Goal: Task Accomplishment & Management: Complete application form

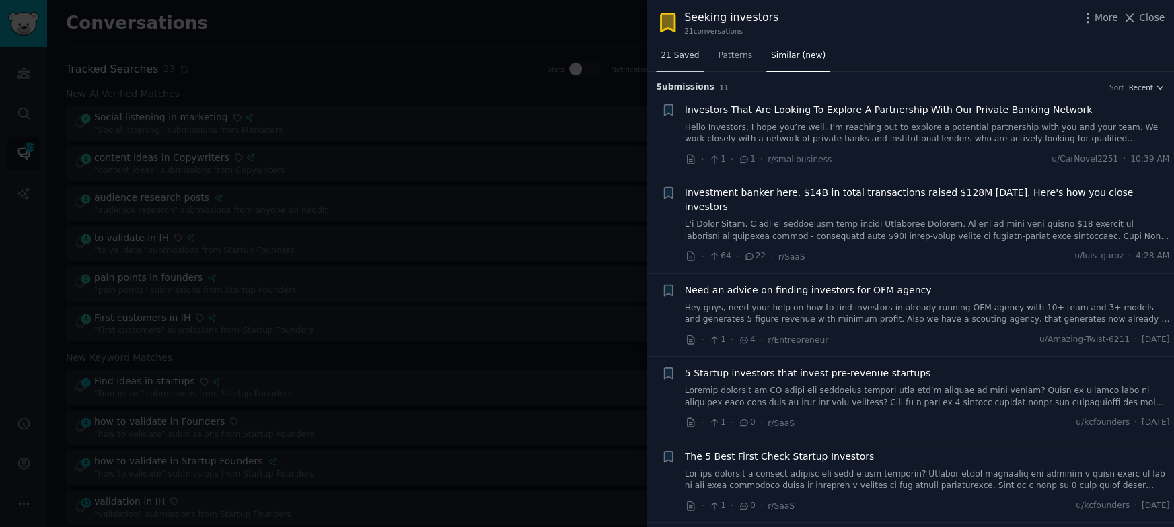
click at [677, 56] on span "21 Saved" at bounding box center [680, 56] width 38 height 12
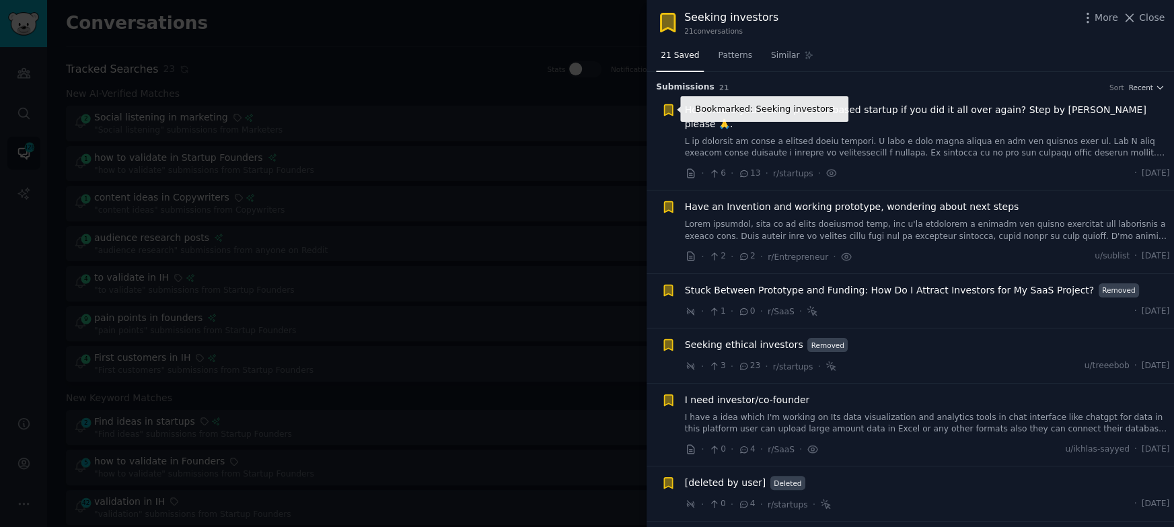
click at [662, 111] on icon "button" at bounding box center [669, 110] width 14 height 14
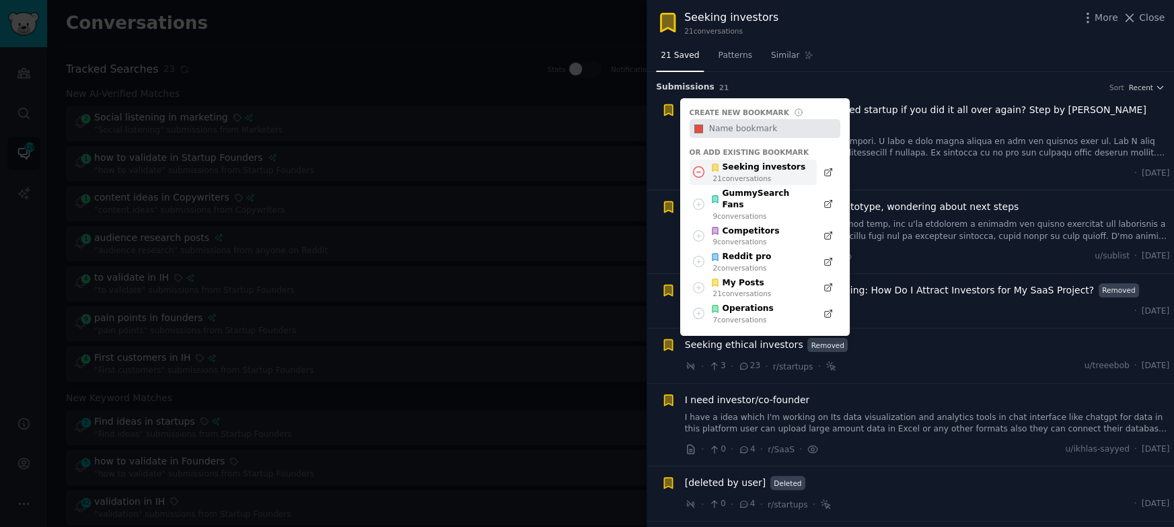
click at [702, 170] on icon at bounding box center [699, 172] width 14 height 14
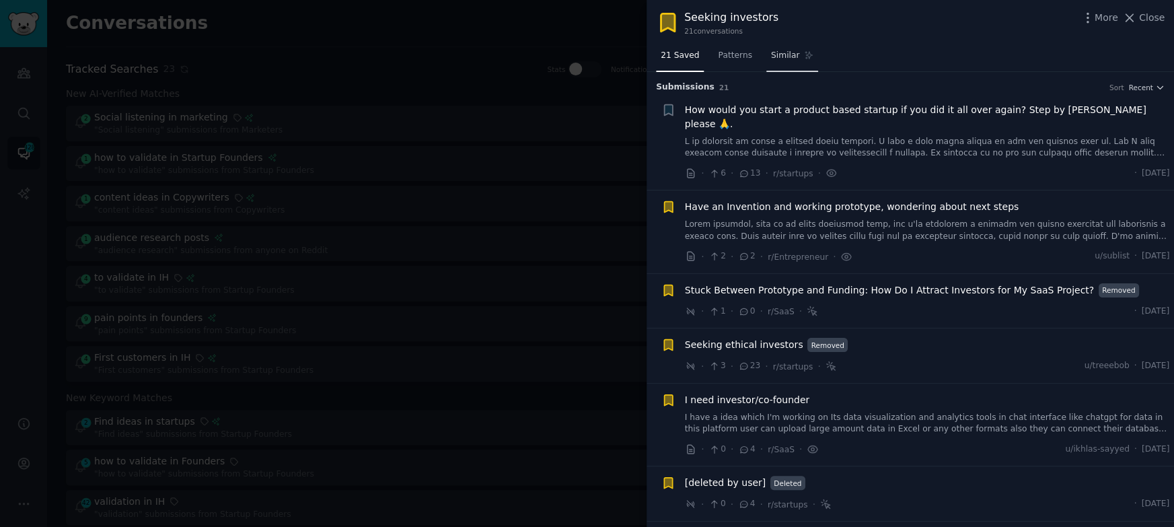
click at [784, 60] on span "Similar" at bounding box center [785, 56] width 28 height 12
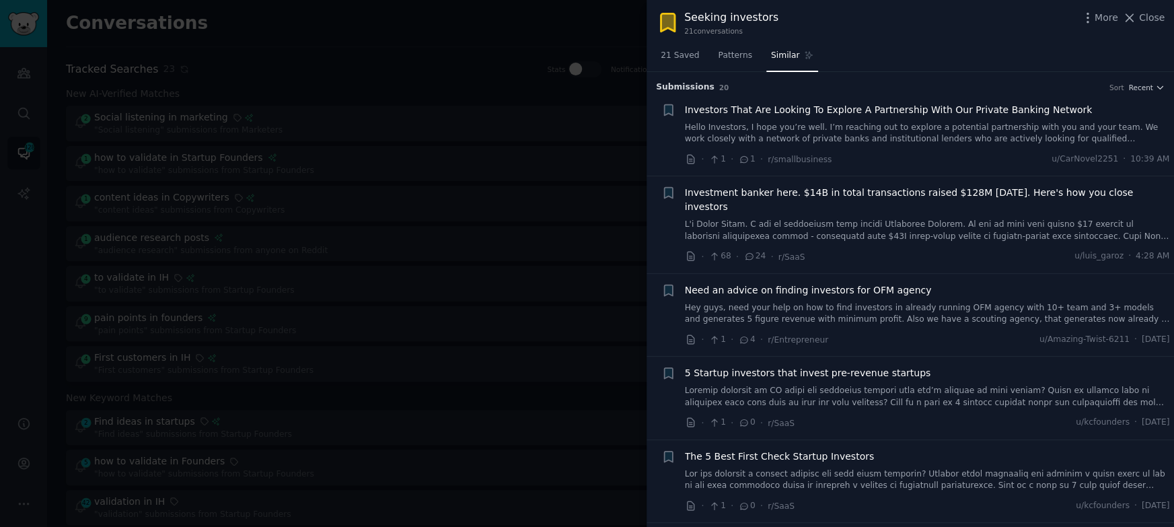
click at [916, 61] on div "21 Saved Patterns Similar" at bounding box center [911, 59] width 528 height 28
click at [886, 21] on div "Seeking investors 21 conversation s More Close" at bounding box center [910, 22] width 509 height 26
click at [377, 63] on div at bounding box center [587, 263] width 1174 height 527
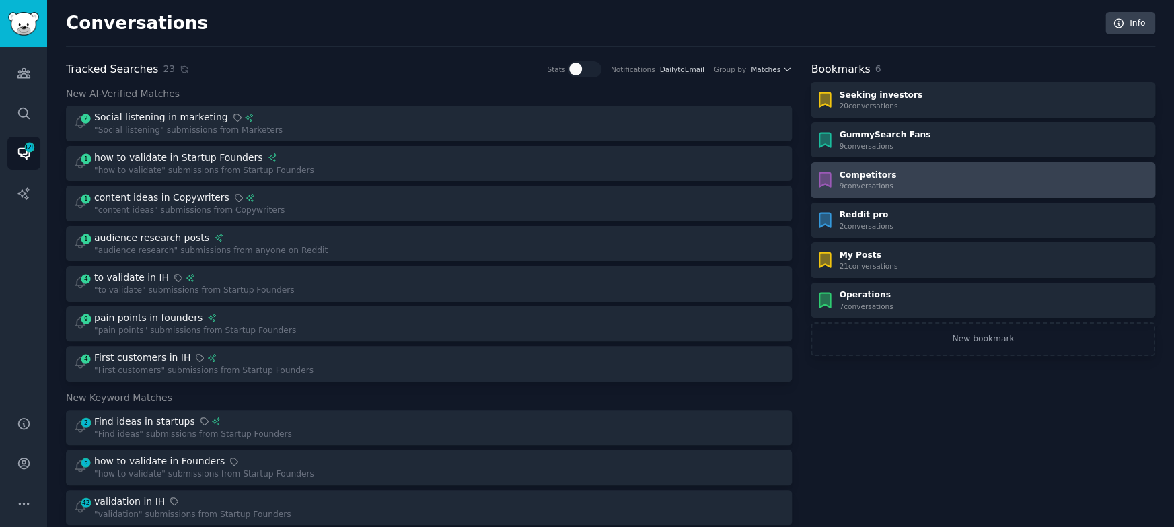
click at [886, 181] on div "9 conversation s" at bounding box center [867, 185] width 57 height 9
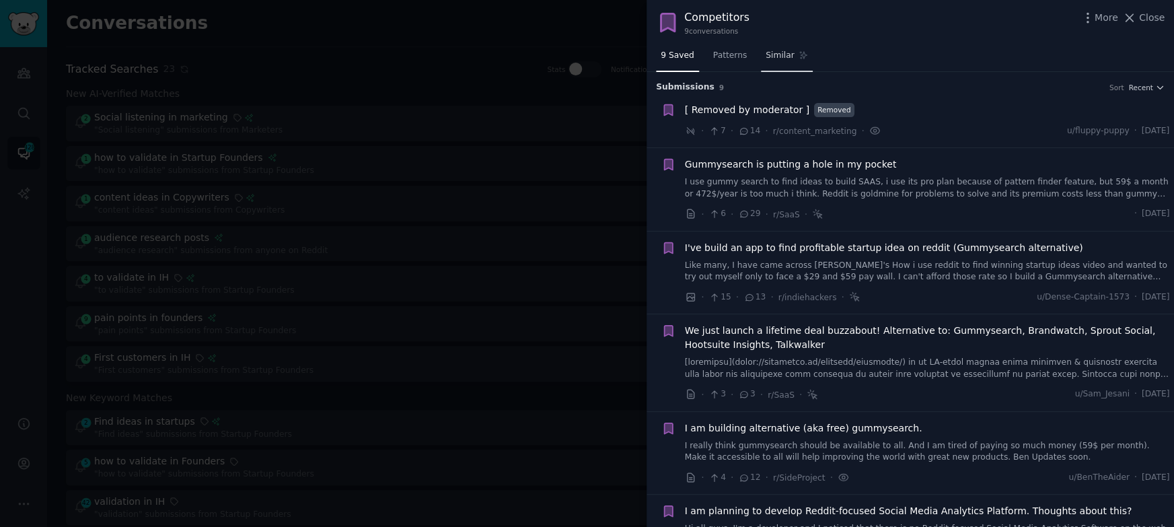
click at [780, 59] on span "Similar" at bounding box center [780, 56] width 28 height 12
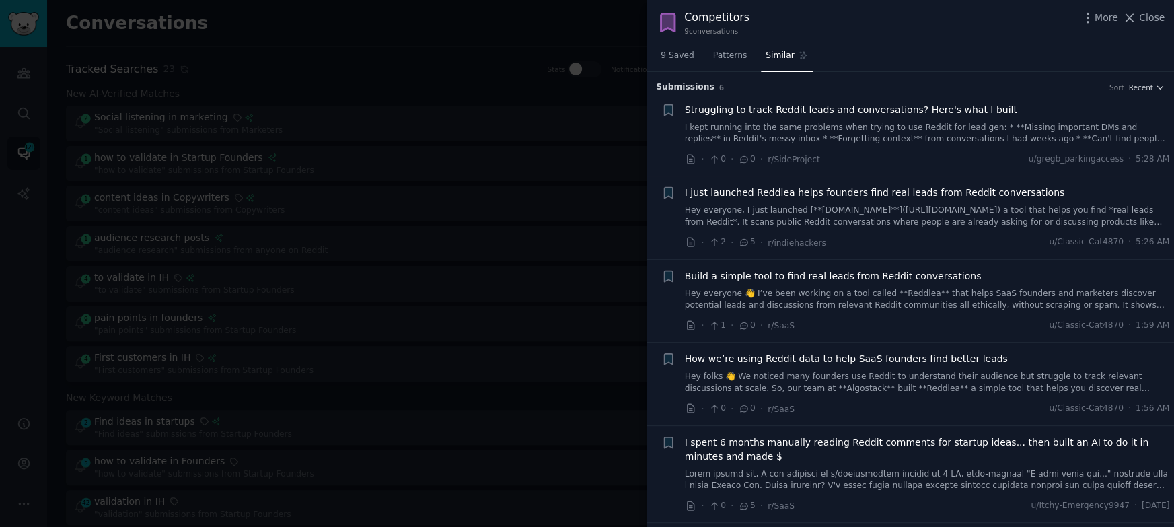
click at [417, 205] on div at bounding box center [587, 263] width 1174 height 527
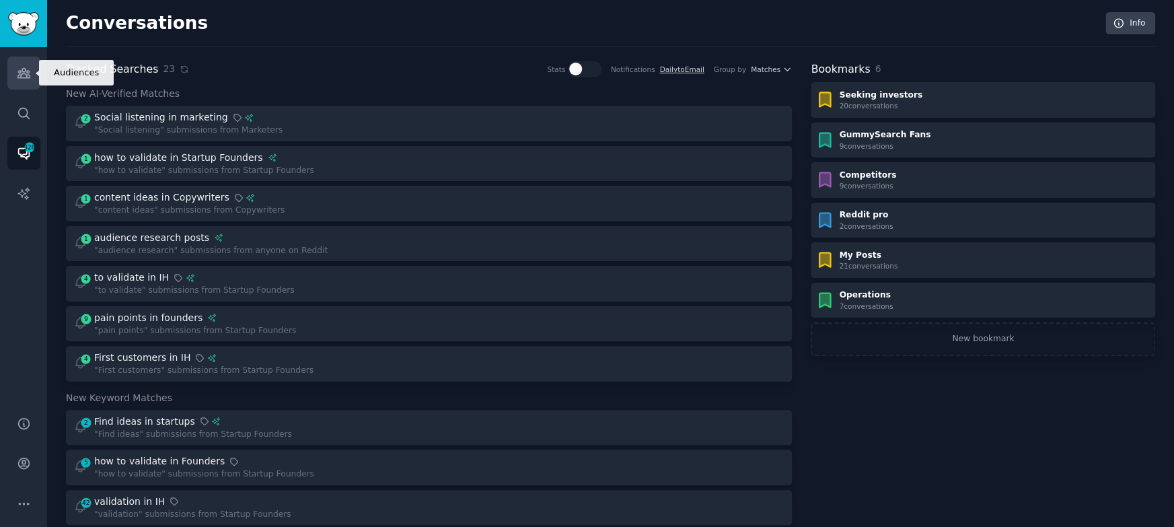
click at [33, 84] on link "Audiences" at bounding box center [23, 73] width 33 height 33
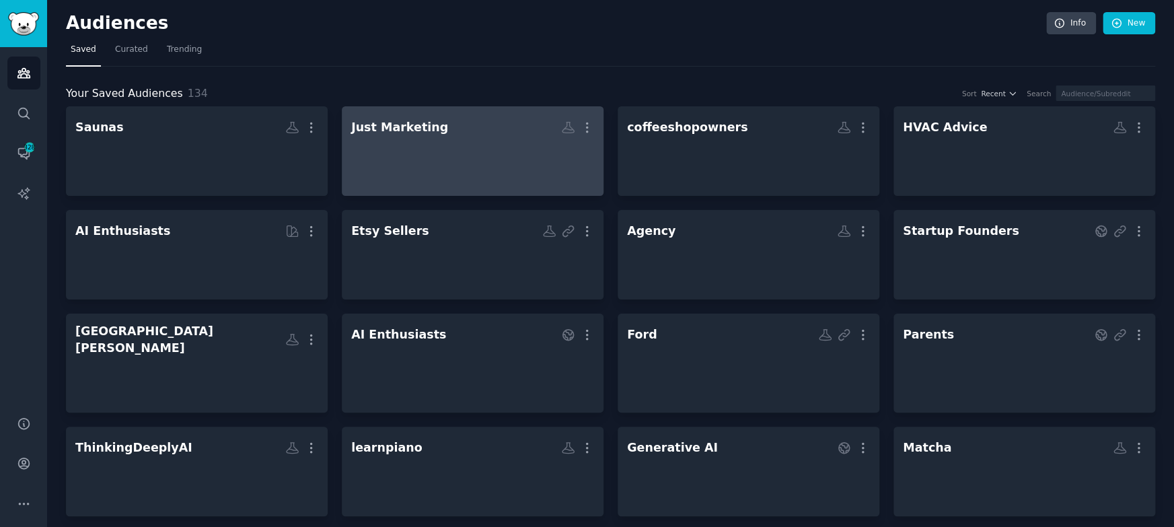
click at [467, 127] on h2 "Just Marketing More" at bounding box center [472, 128] width 243 height 24
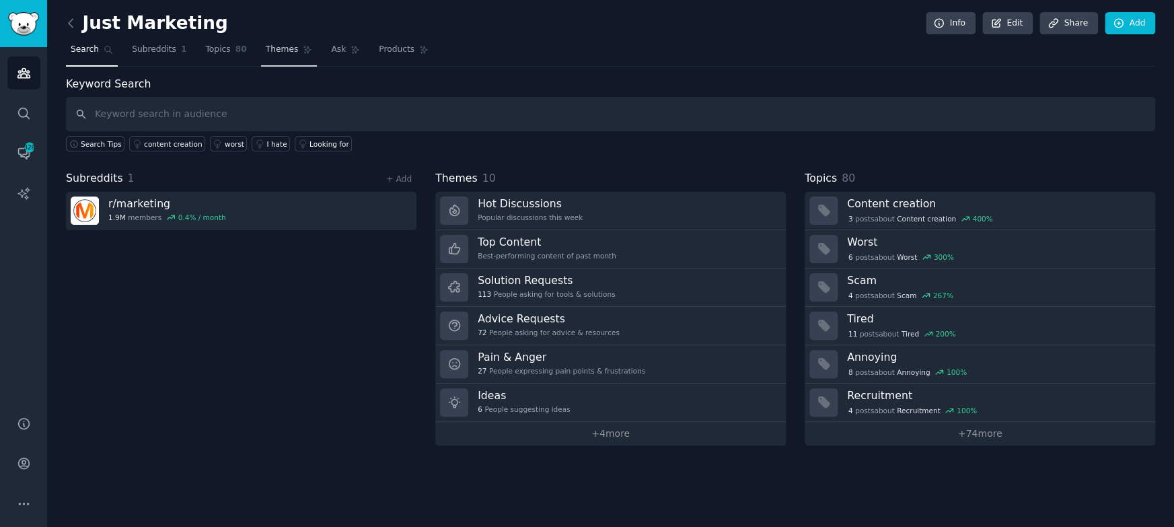
click at [282, 50] on span "Themes" at bounding box center [282, 50] width 33 height 12
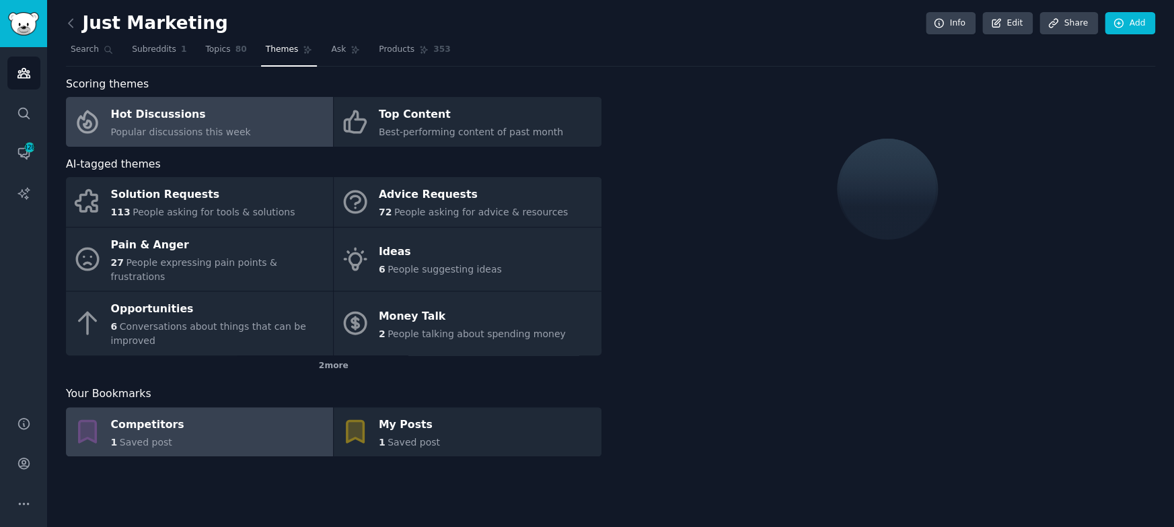
click at [198, 407] on link "Competitors 1 Saved post" at bounding box center [199, 432] width 267 height 50
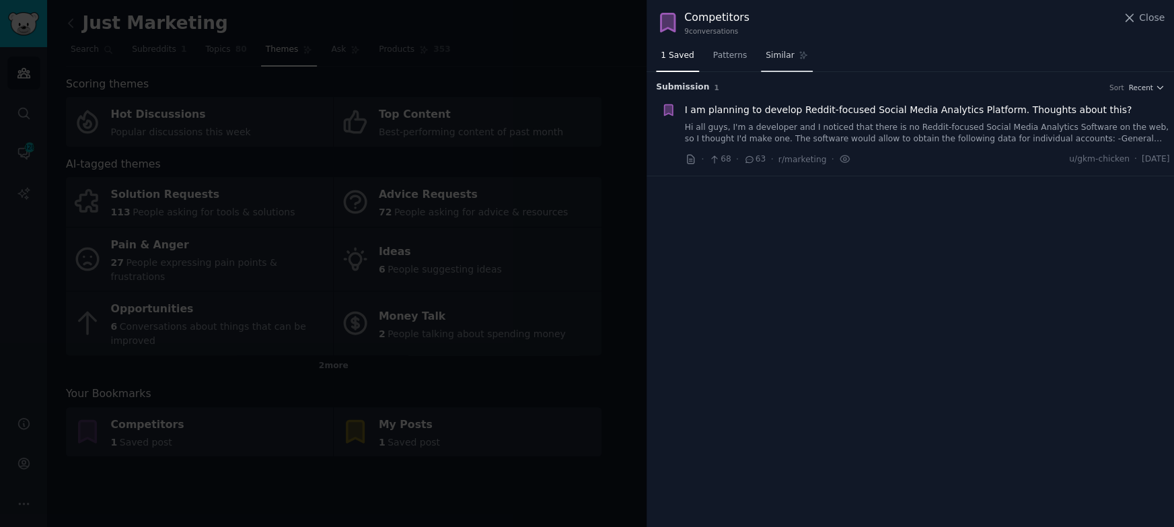
click at [781, 57] on span "Similar" at bounding box center [780, 56] width 28 height 12
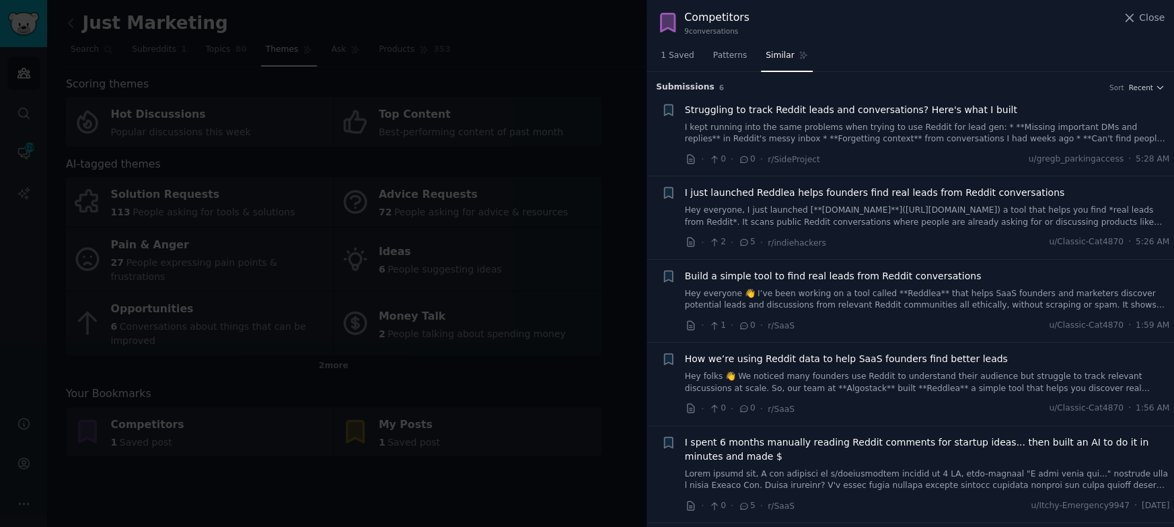
click at [444, 42] on div at bounding box center [587, 263] width 1174 height 527
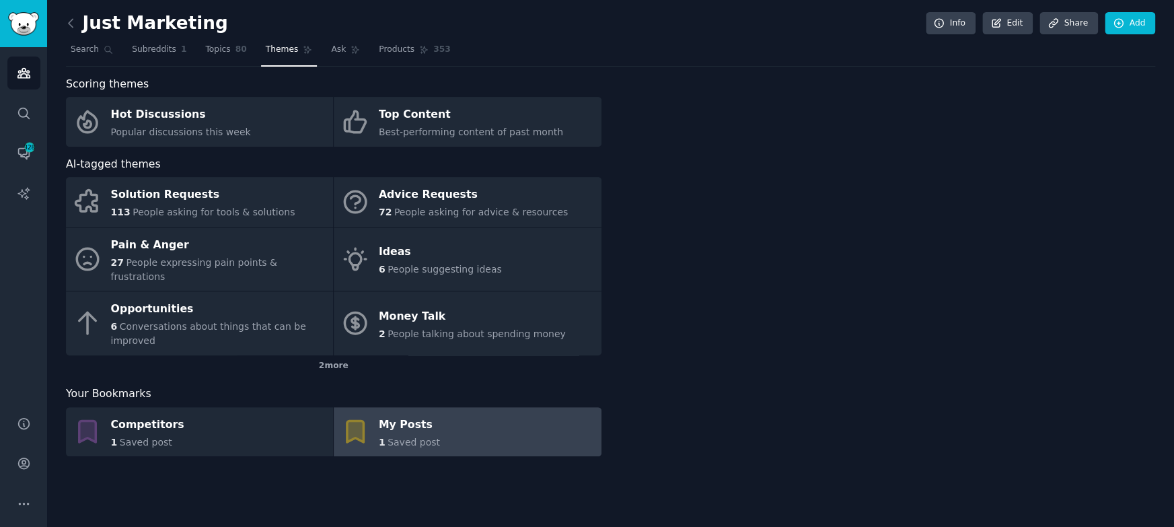
click at [444, 417] on link "My Posts 1 Saved post" at bounding box center [467, 432] width 267 height 50
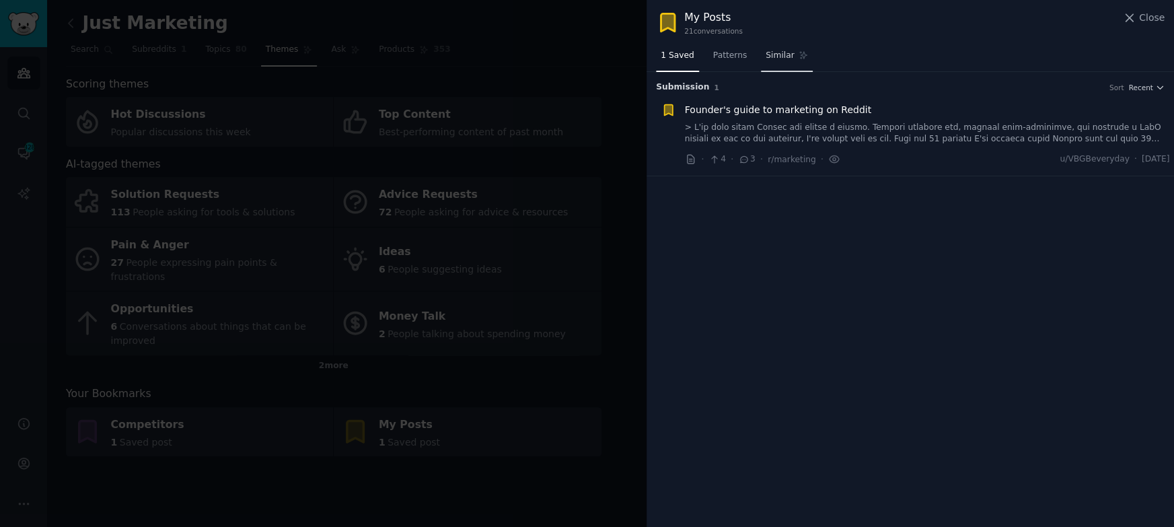
click at [785, 59] on span "Similar" at bounding box center [780, 56] width 28 height 12
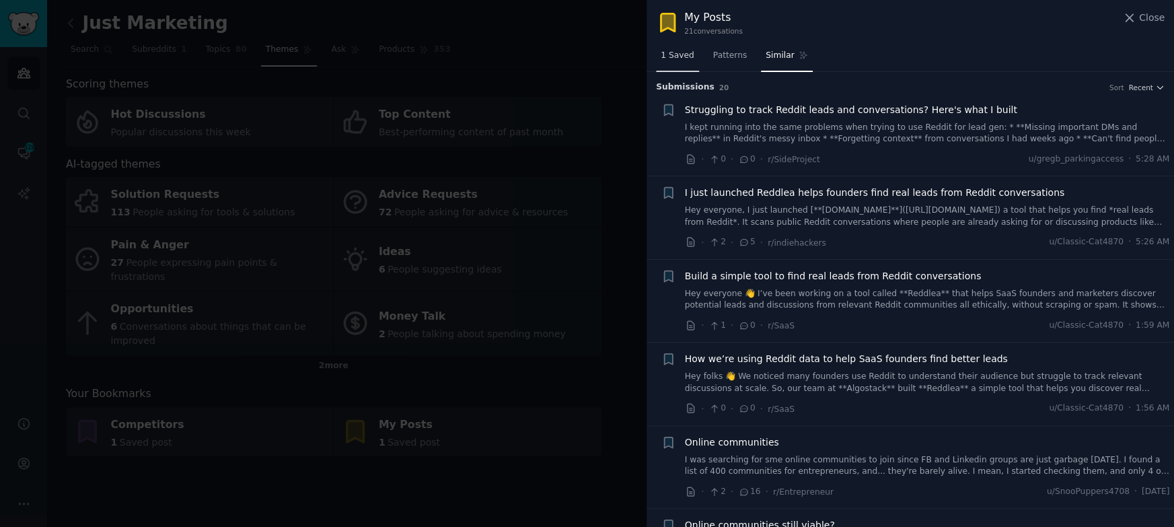
click at [684, 58] on span "1 Saved" at bounding box center [678, 56] width 34 height 12
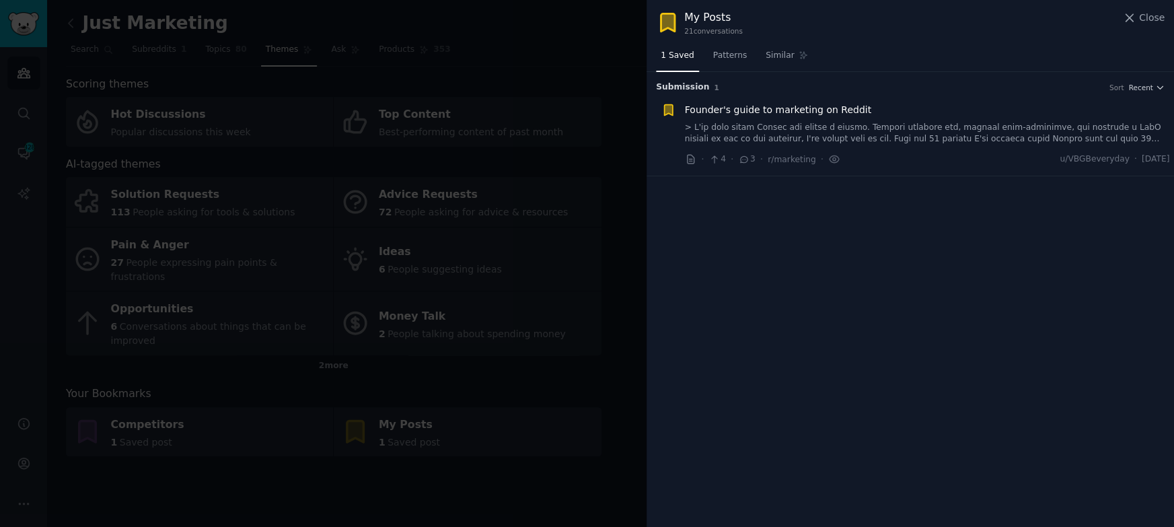
click at [934, 50] on div "1 Saved Patterns Similar" at bounding box center [911, 59] width 528 height 28
click at [907, 54] on div "1 Saved Patterns Similar" at bounding box center [911, 59] width 528 height 28
click at [913, 50] on div "1 Saved Patterns Similar" at bounding box center [911, 59] width 528 height 28
click at [900, 287] on div "Submission 1 Sort Recent Founder's guide to marketing on Reddit · 4 · 3 · r/mar…" at bounding box center [911, 299] width 528 height 455
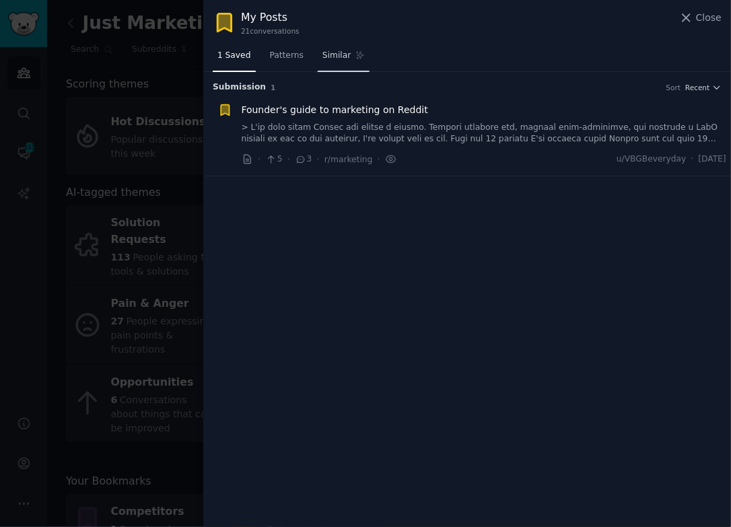
click at [327, 54] on span "Similar" at bounding box center [336, 56] width 28 height 12
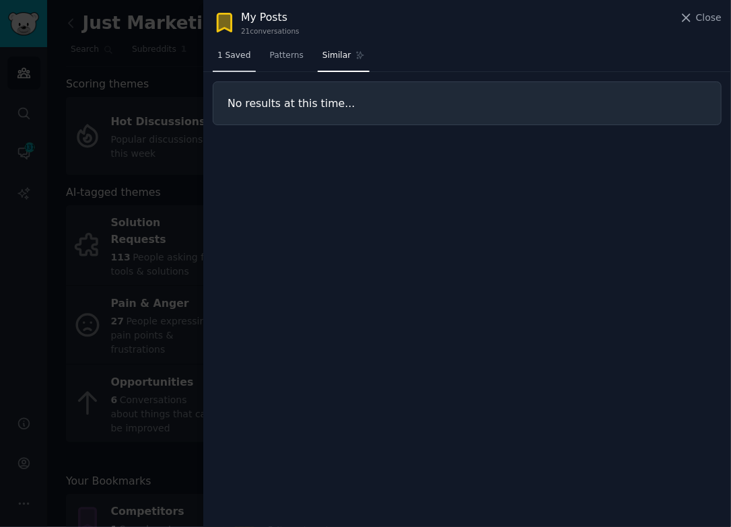
click at [234, 53] on span "1 Saved" at bounding box center [234, 56] width 34 height 12
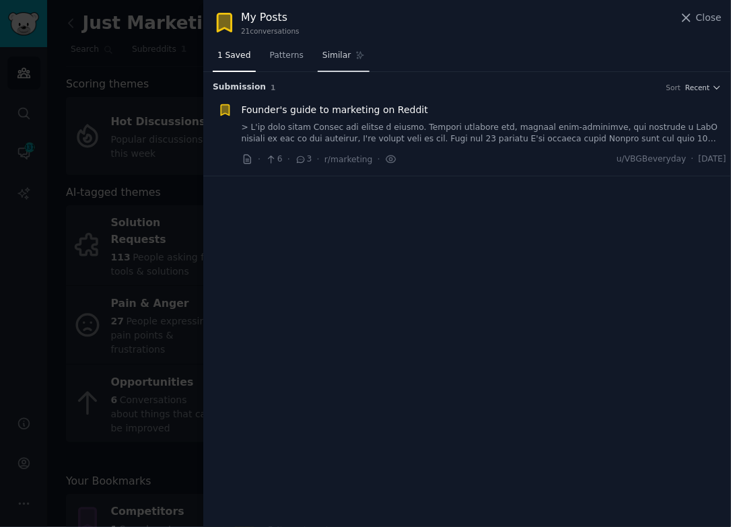
click at [330, 55] on span "Similar" at bounding box center [336, 56] width 28 height 12
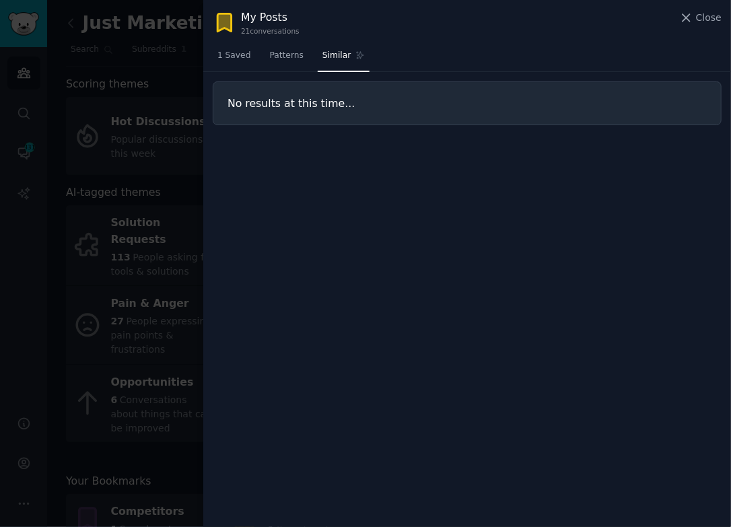
click at [173, 75] on div at bounding box center [365, 263] width 731 height 527
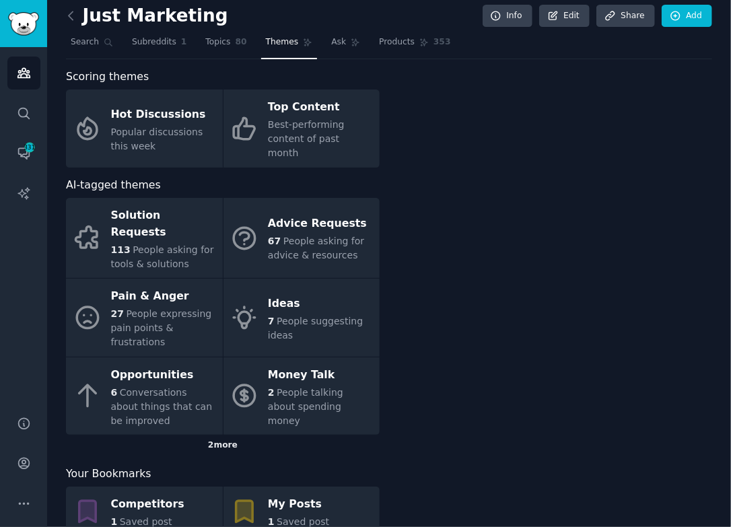
scroll to position [13, 0]
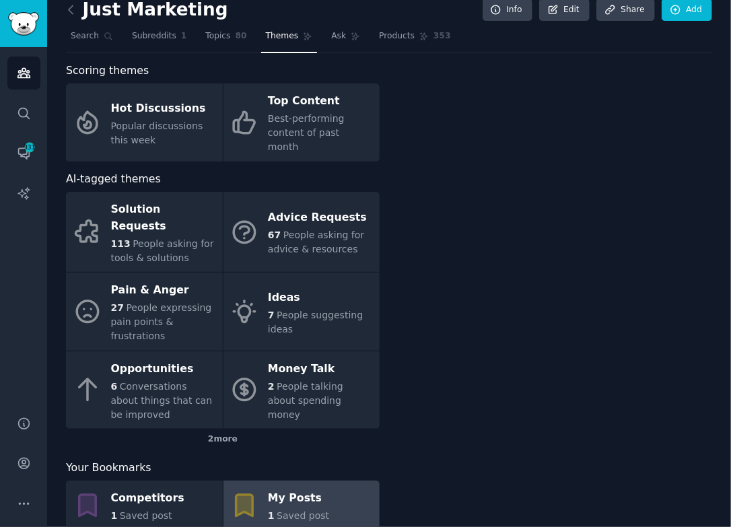
click at [301, 510] on span "Saved post" at bounding box center [303, 515] width 52 height 11
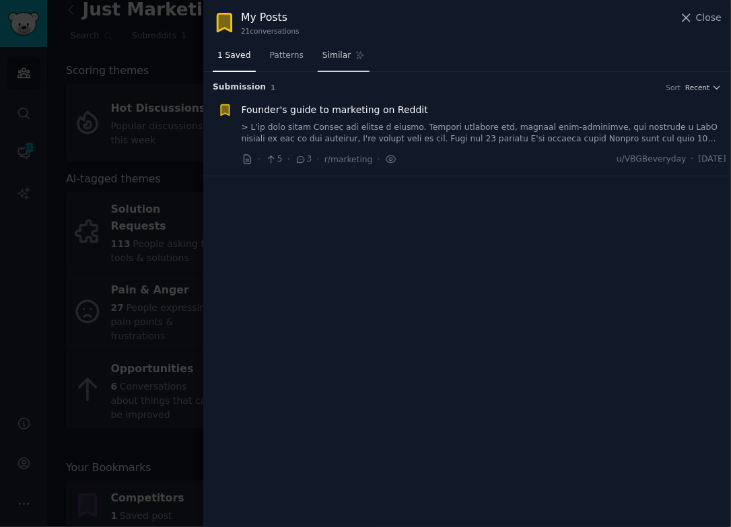
click at [343, 59] on span "Similar" at bounding box center [336, 56] width 28 height 12
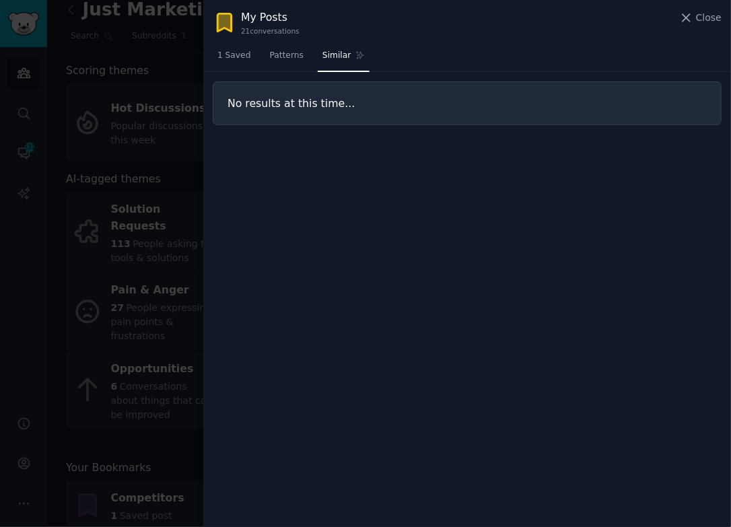
click at [191, 208] on div at bounding box center [365, 263] width 731 height 527
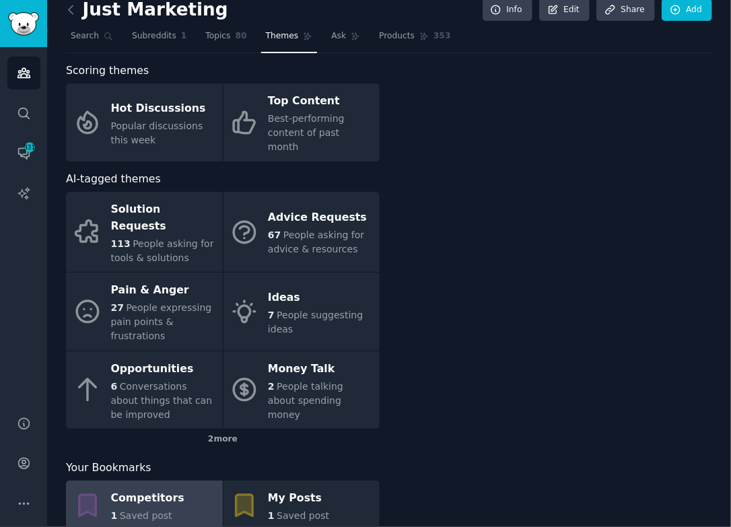
click at [139, 488] on div "Competitors" at bounding box center [147, 499] width 73 height 22
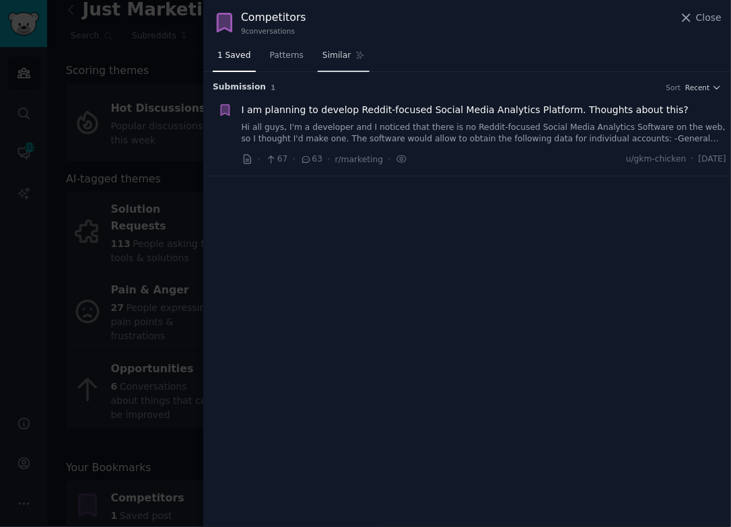
click at [345, 50] on span "Similar" at bounding box center [336, 56] width 28 height 12
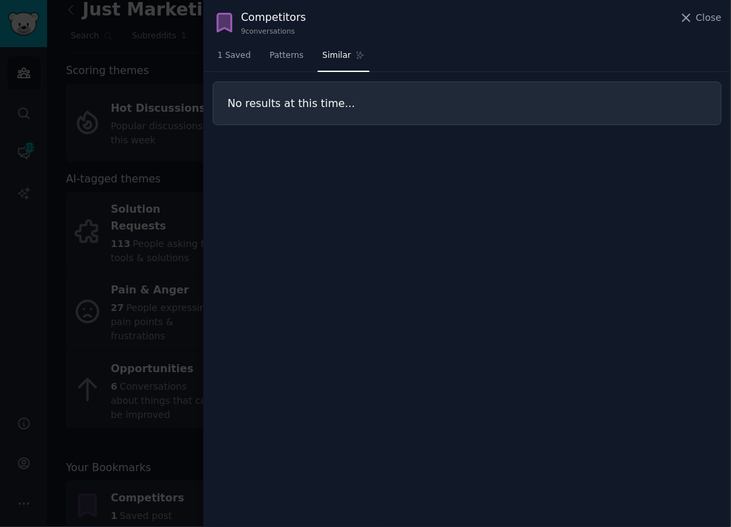
click at [182, 181] on div at bounding box center [365, 263] width 731 height 527
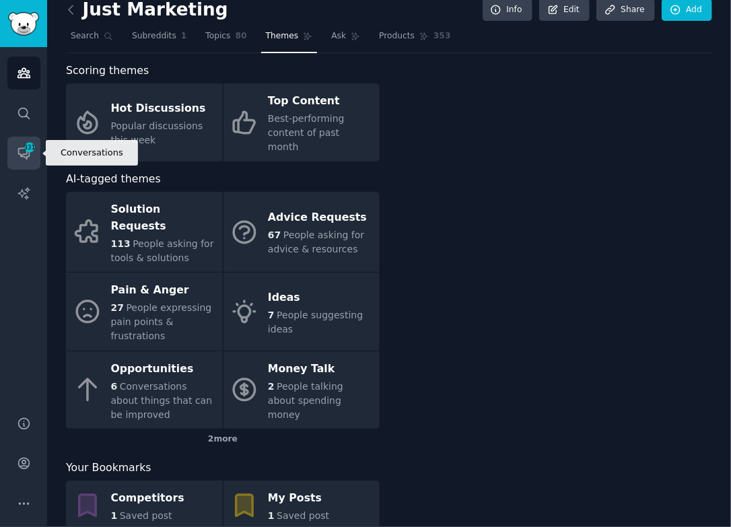
click at [34, 159] on link "Conversations 331" at bounding box center [23, 153] width 33 height 33
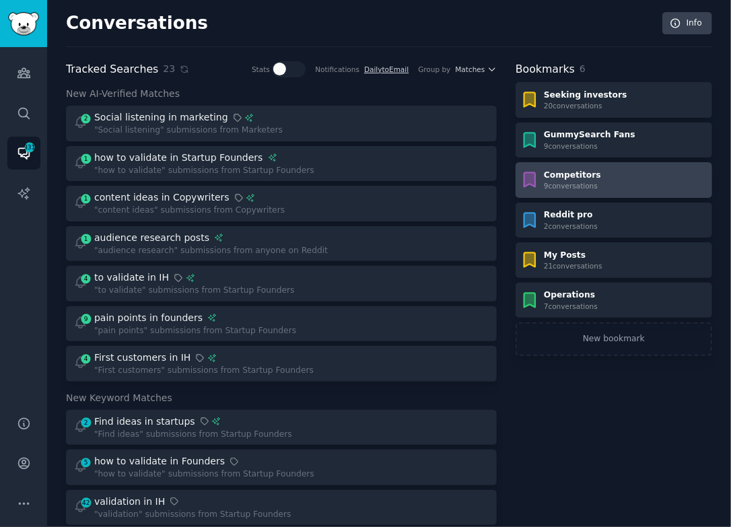
click at [578, 182] on div "9 conversation s" at bounding box center [572, 185] width 57 height 9
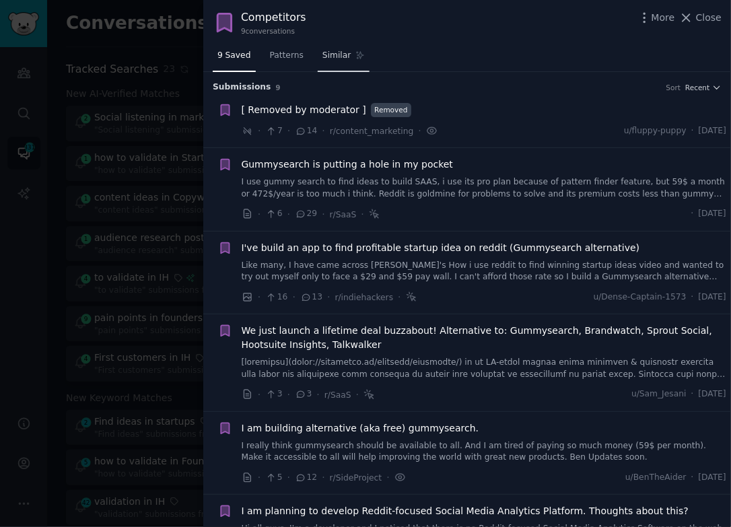
click at [345, 53] on span "Similar" at bounding box center [336, 56] width 28 height 12
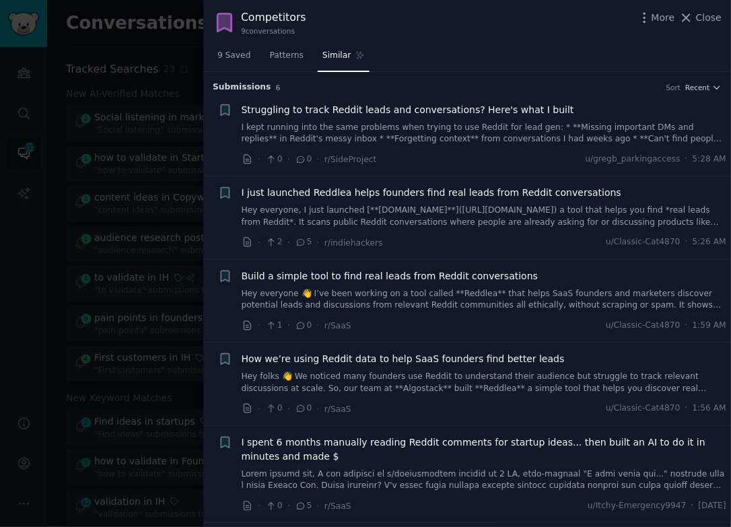
click at [155, 209] on div at bounding box center [365, 263] width 731 height 527
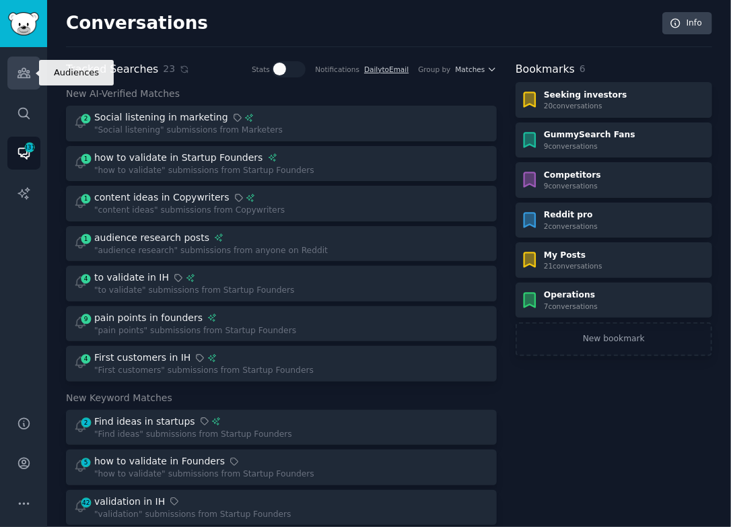
click at [26, 69] on icon "Sidebar" at bounding box center [23, 73] width 12 height 9
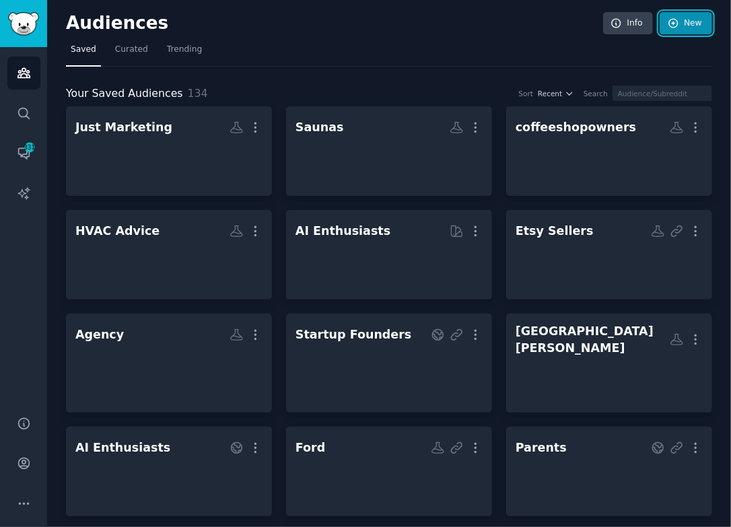
click at [668, 32] on link "New" at bounding box center [686, 23] width 52 height 23
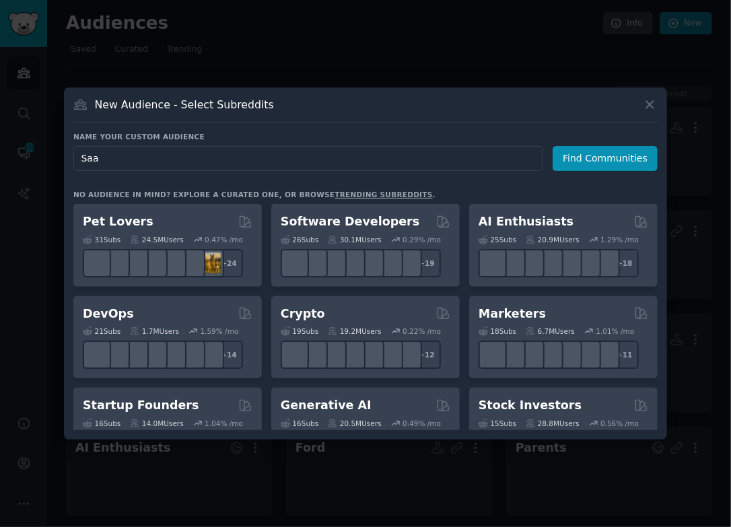
type input "SaaS"
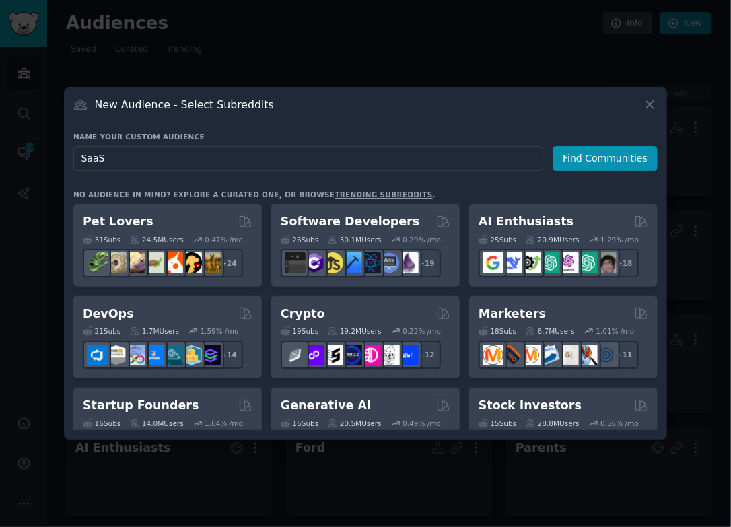
click button "Find Communities" at bounding box center [605, 158] width 105 height 25
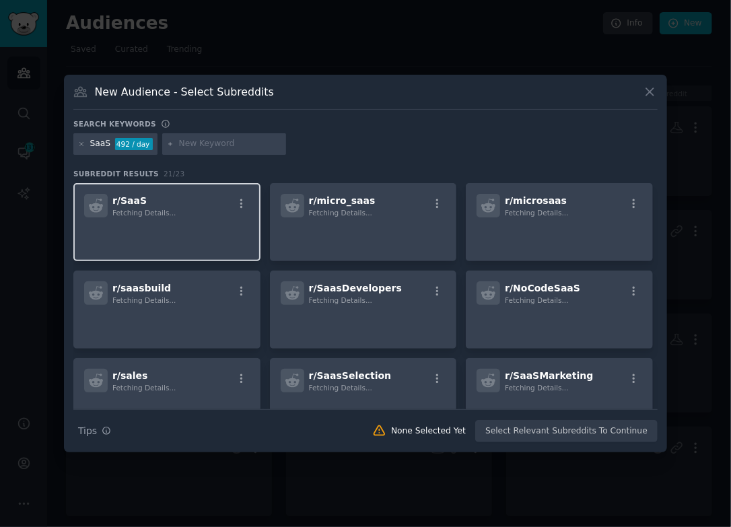
click at [207, 199] on div "r/ SaaS Fetching Details..." at bounding box center [167, 206] width 166 height 24
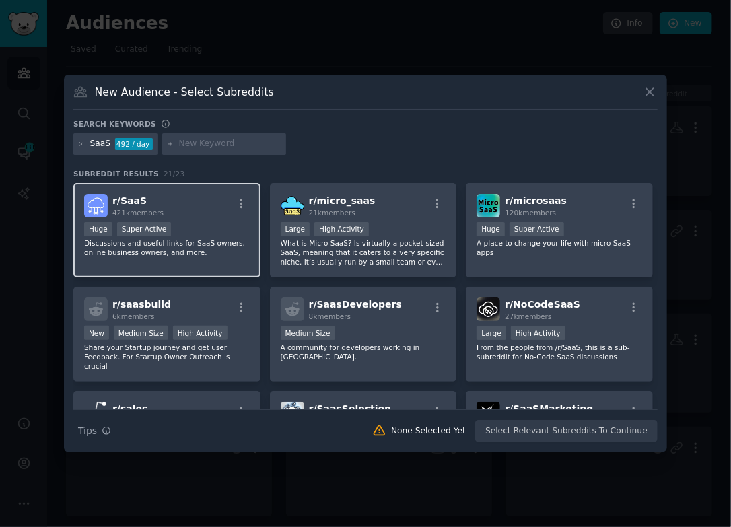
click at [210, 245] on p "Discussions and useful links for SaaS owners, online business owners, and more." at bounding box center [167, 247] width 166 height 19
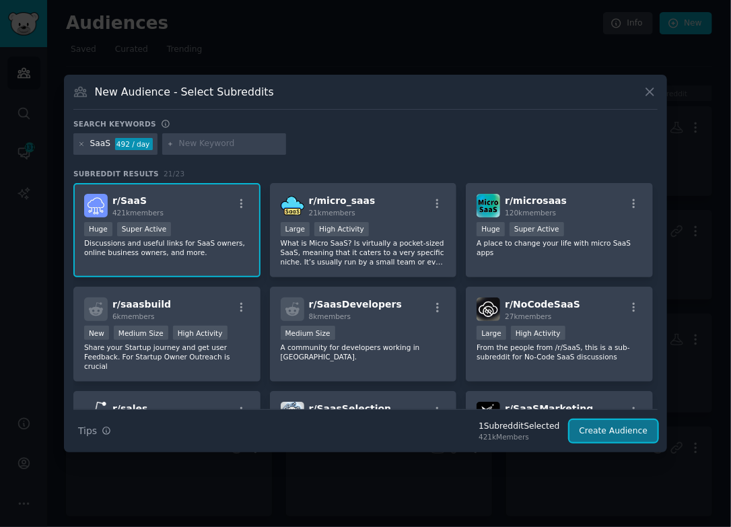
click at [611, 431] on button "Create Audience" at bounding box center [613, 431] width 89 height 23
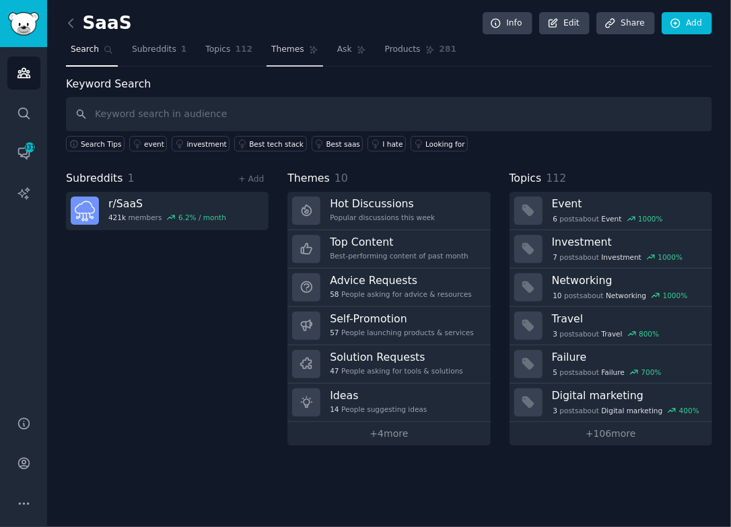
click at [271, 45] on span "Themes" at bounding box center [287, 50] width 33 height 12
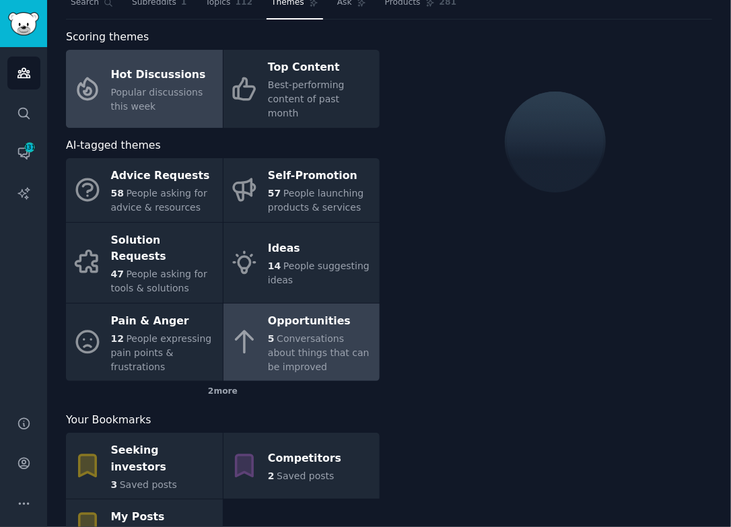
scroll to position [49, 0]
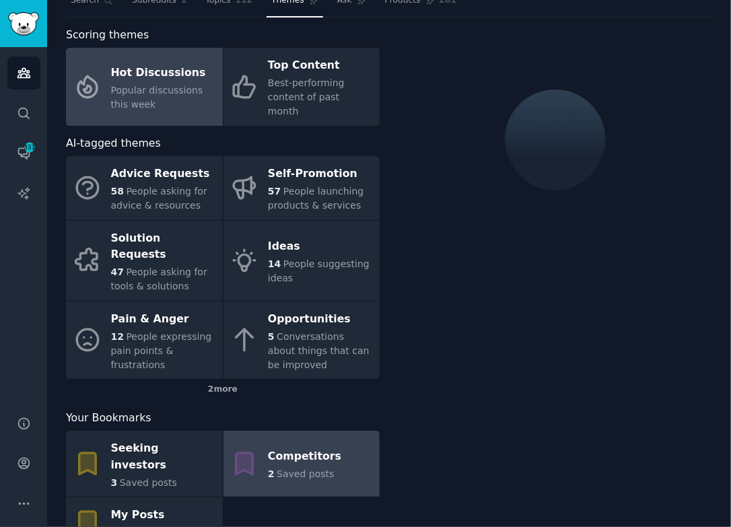
click at [360, 431] on link "Competitors 2 Saved posts" at bounding box center [301, 464] width 157 height 66
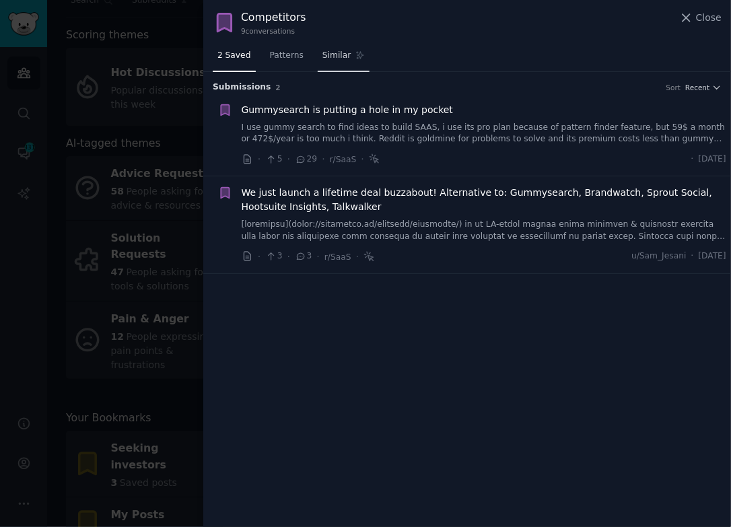
click at [324, 54] on span "Similar" at bounding box center [336, 56] width 28 height 12
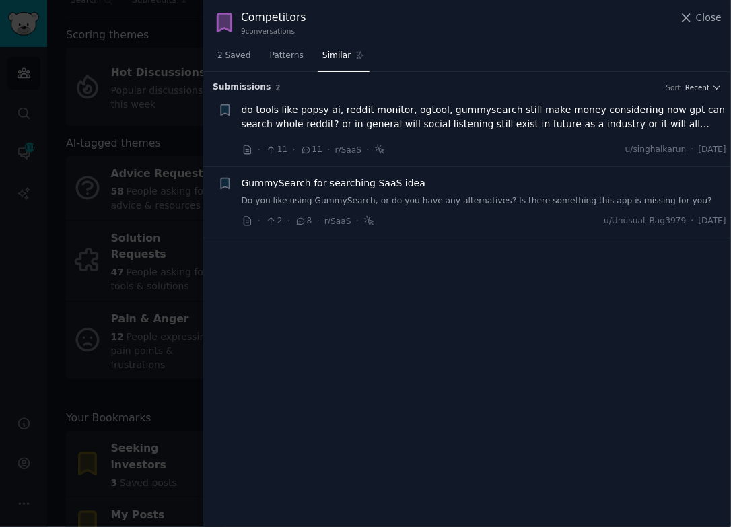
click at [154, 152] on div at bounding box center [365, 263] width 731 height 527
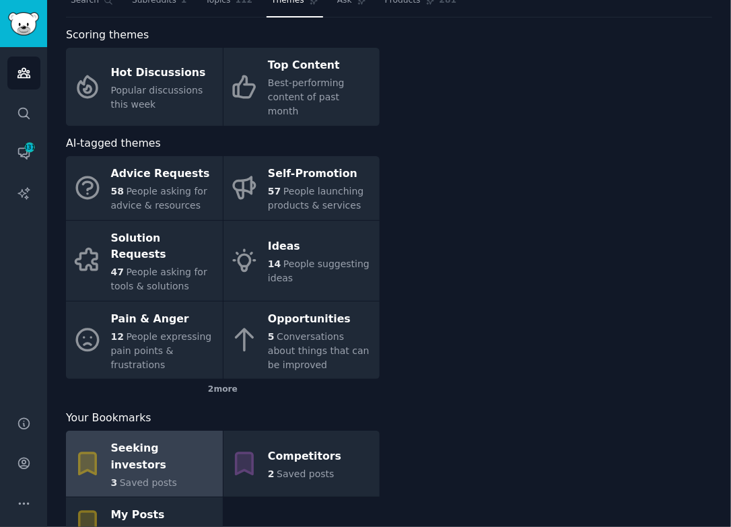
click at [162, 438] on div "Seeking investors" at bounding box center [163, 457] width 105 height 38
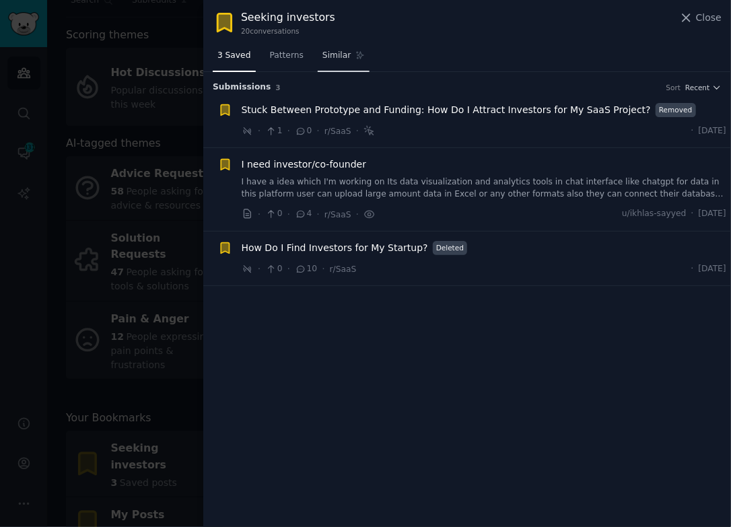
click at [339, 58] on span "Similar" at bounding box center [336, 56] width 28 height 12
